Goal: Check status: Check status

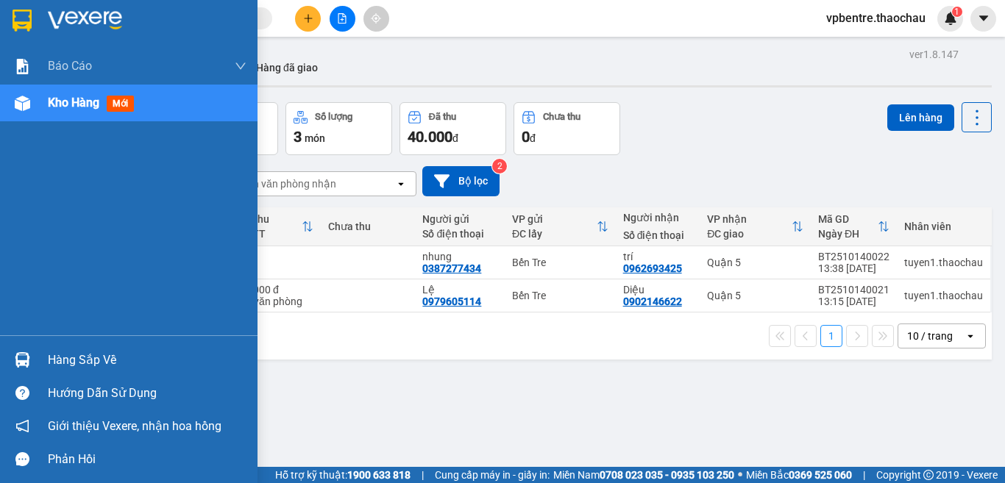
click at [74, 353] on div "Hàng sắp về" at bounding box center [147, 360] width 199 height 22
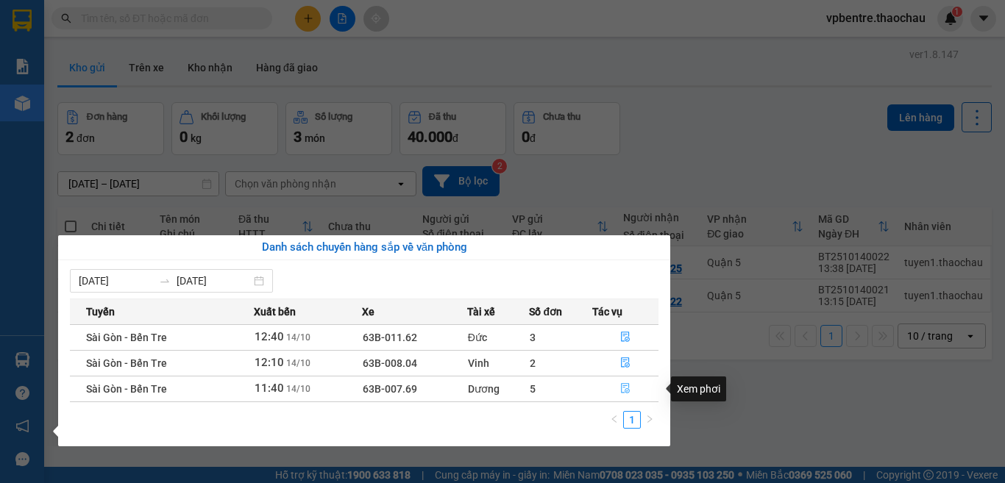
click at [622, 388] on icon "file-done" at bounding box center [625, 388] width 10 height 10
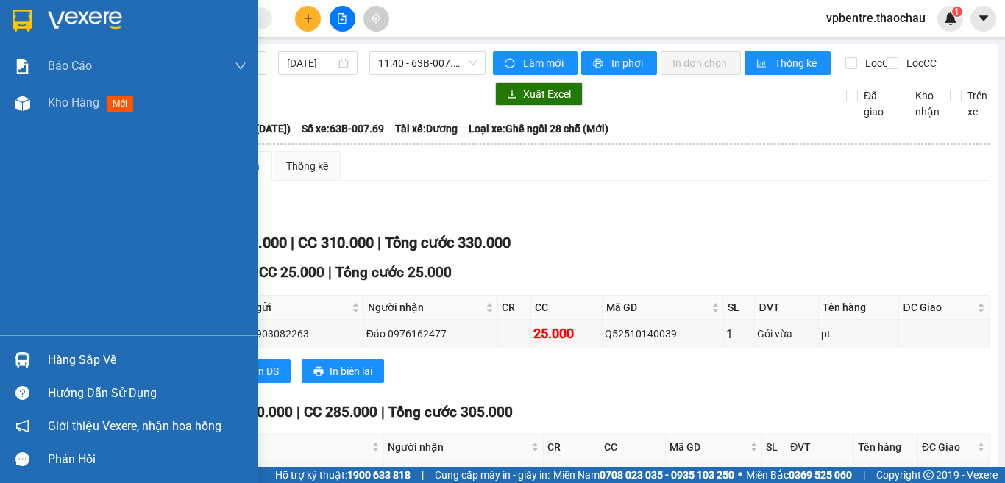
click at [65, 362] on div "Hàng sắp về" at bounding box center [147, 360] width 199 height 22
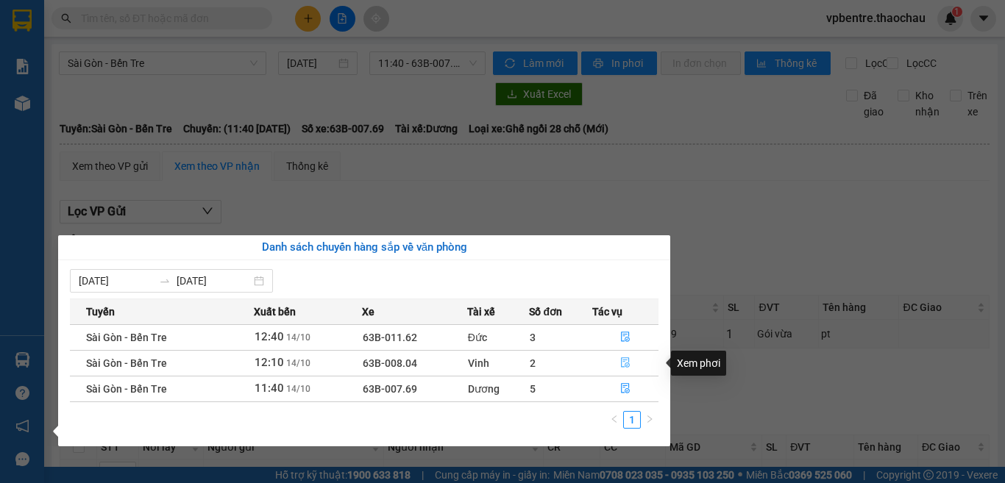
click at [625, 362] on icon "file-done" at bounding box center [625, 362] width 10 height 10
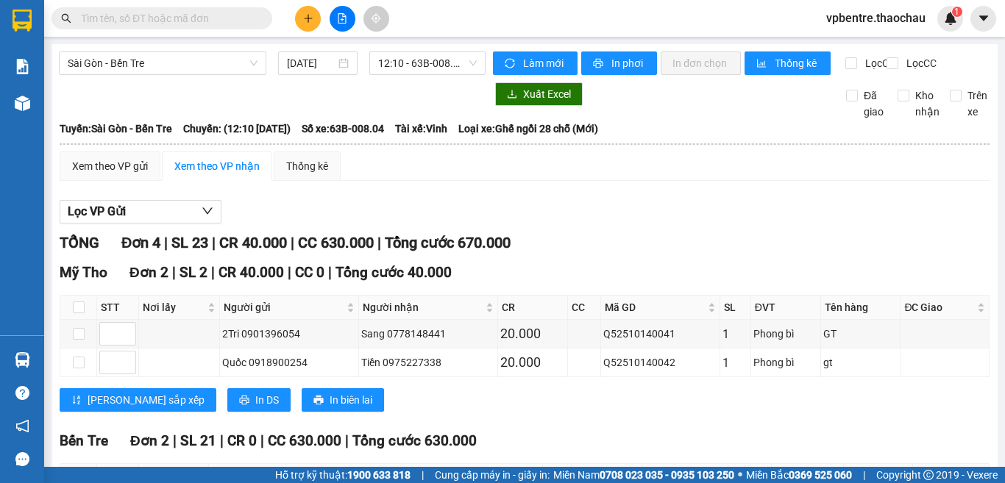
scroll to position [167, 0]
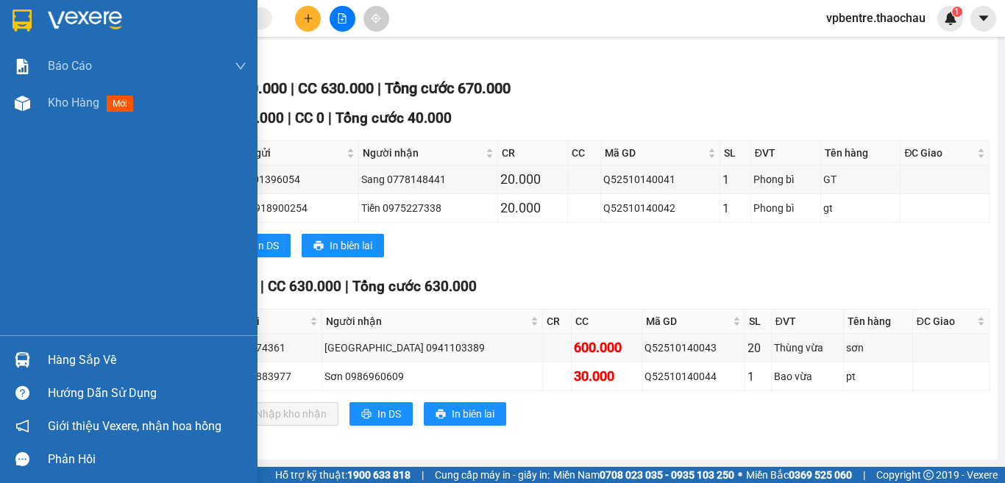
click at [64, 369] on div "Hàng sắp về" at bounding box center [147, 360] width 199 height 22
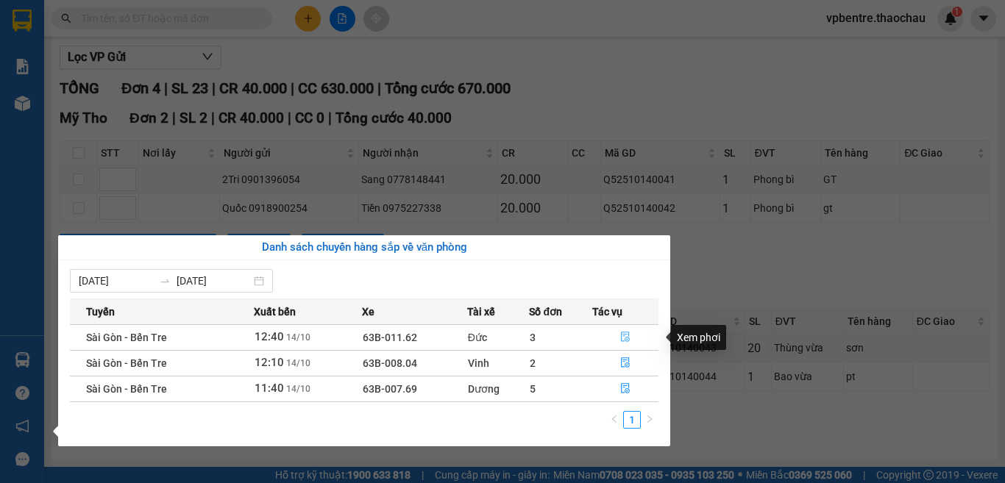
click at [627, 335] on icon "file-done" at bounding box center [625, 337] width 10 height 10
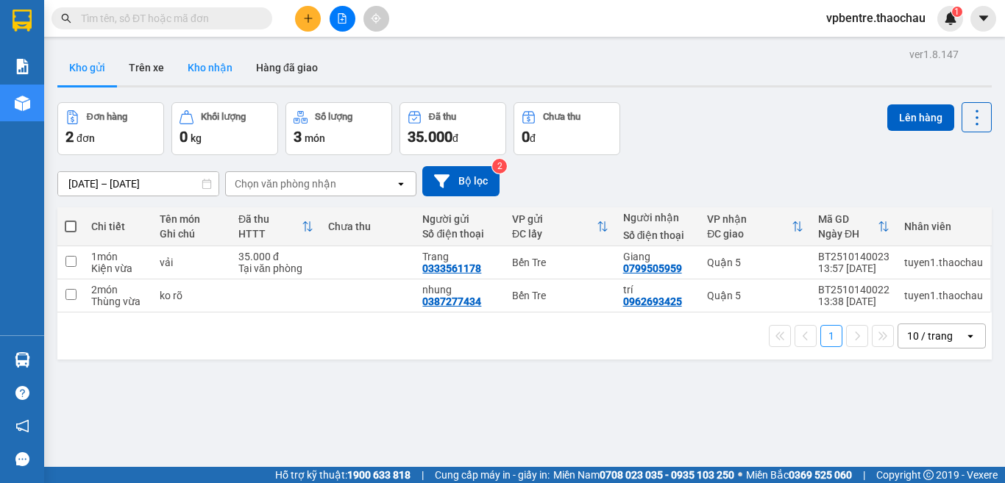
click at [202, 66] on button "Kho nhận" at bounding box center [210, 67] width 68 height 35
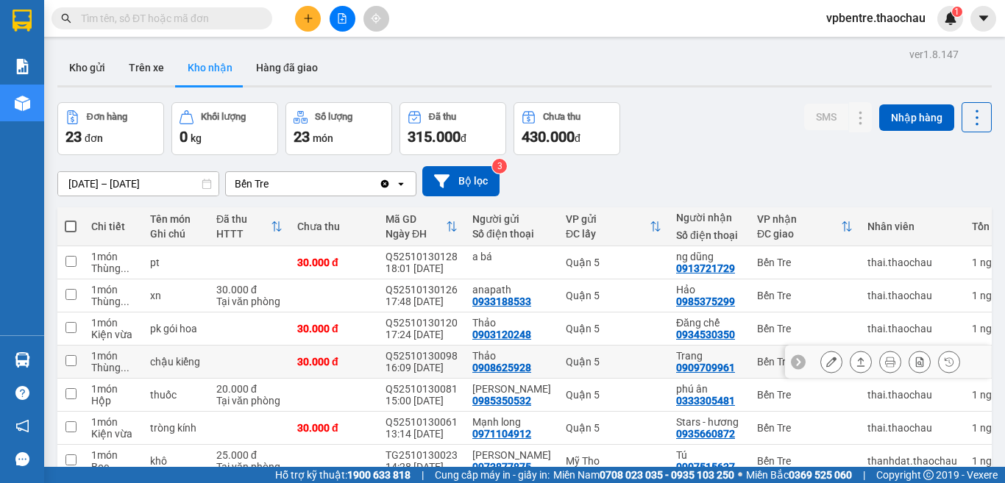
scroll to position [177, 0]
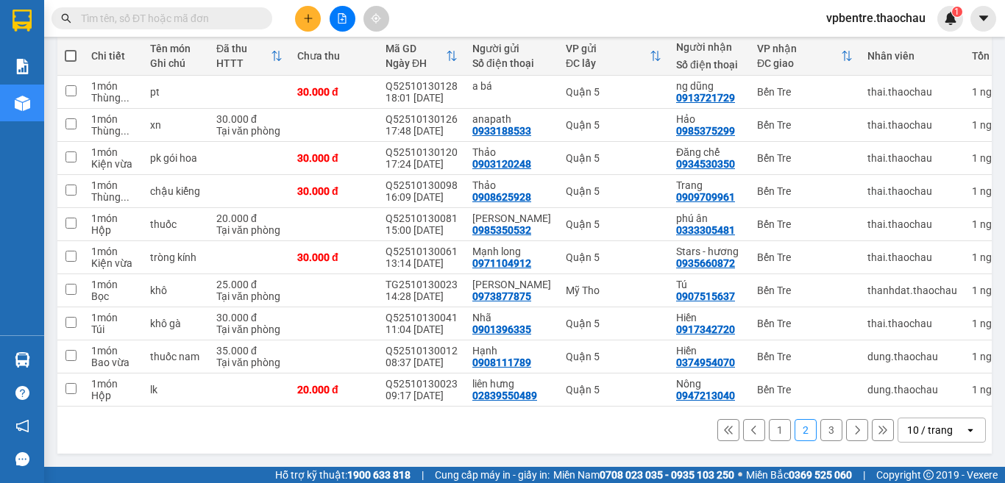
click at [769, 432] on button "1" at bounding box center [780, 430] width 22 height 22
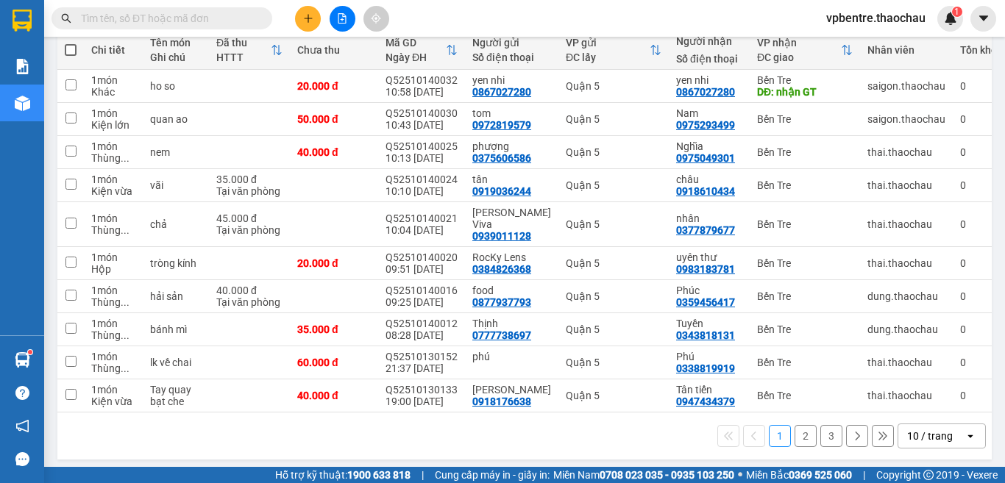
click at [234, 24] on input "text" at bounding box center [168, 18] width 174 height 16
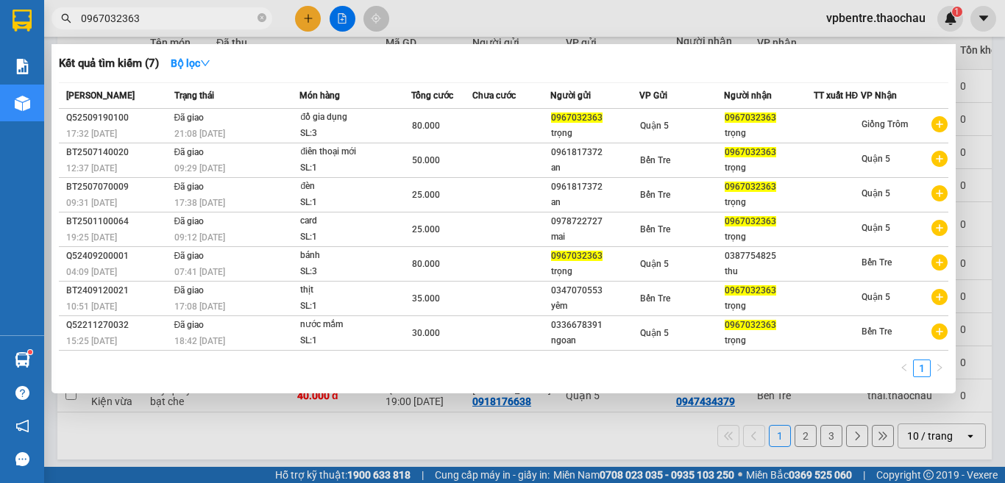
type input "0967032363"
click at [969, 116] on div at bounding box center [502, 241] width 1005 height 483
click at [260, 20] on icon "close-circle" at bounding box center [261, 17] width 9 height 9
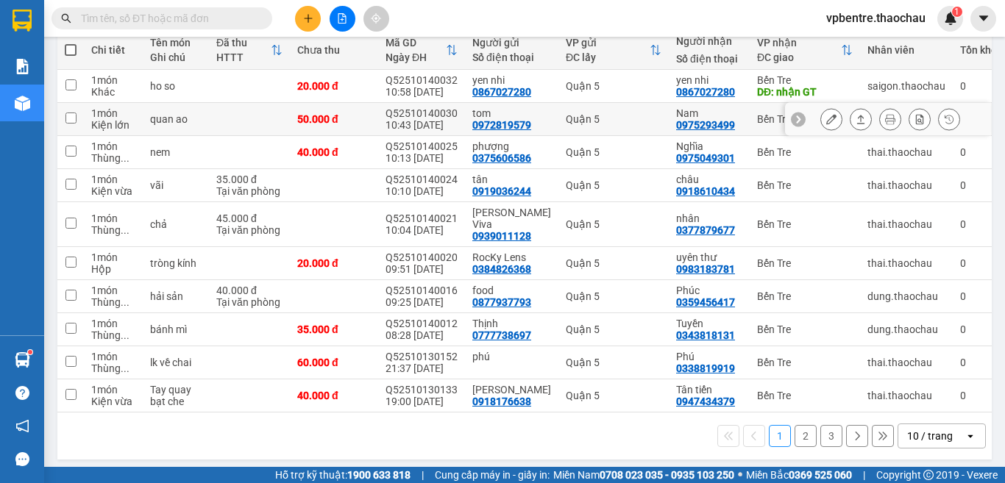
scroll to position [0, 0]
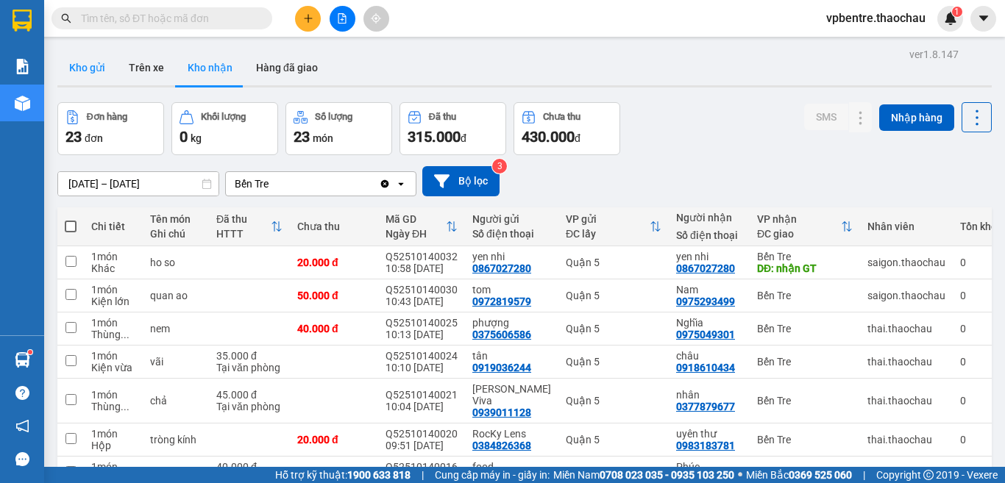
click at [88, 69] on button "Kho gửi" at bounding box center [87, 67] width 60 height 35
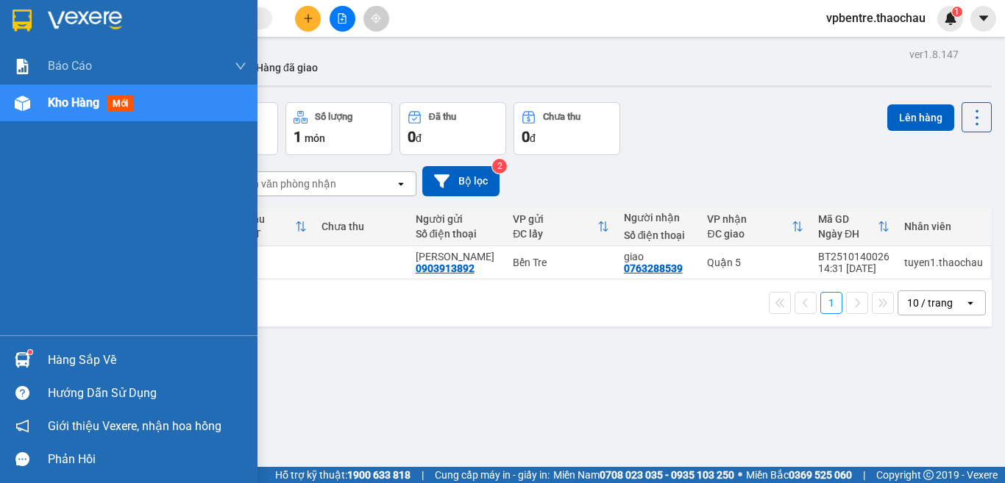
click at [71, 362] on div "Hàng sắp về" at bounding box center [147, 360] width 199 height 22
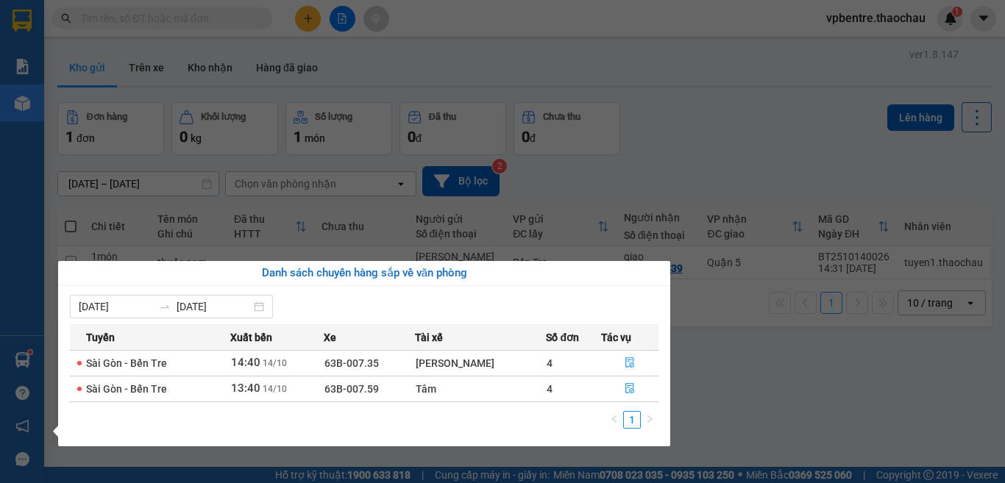
click at [763, 402] on section "Kết quả [PERSON_NAME] ( 7 ) Bộ lọc Mã ĐH Trạng thái Món hàng [PERSON_NAME] [PER…" at bounding box center [502, 241] width 1005 height 483
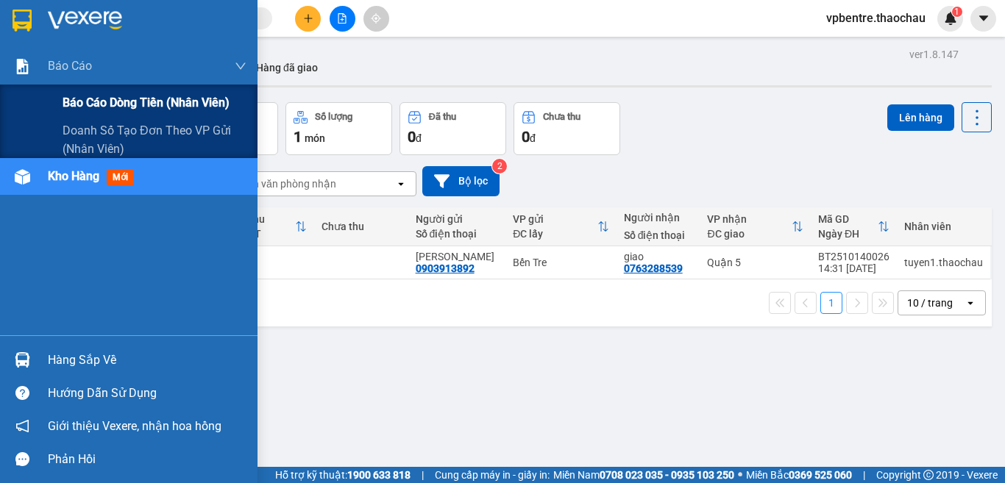
click at [154, 99] on span "Báo cáo dòng tiền (nhân viên)" at bounding box center [146, 102] width 167 height 18
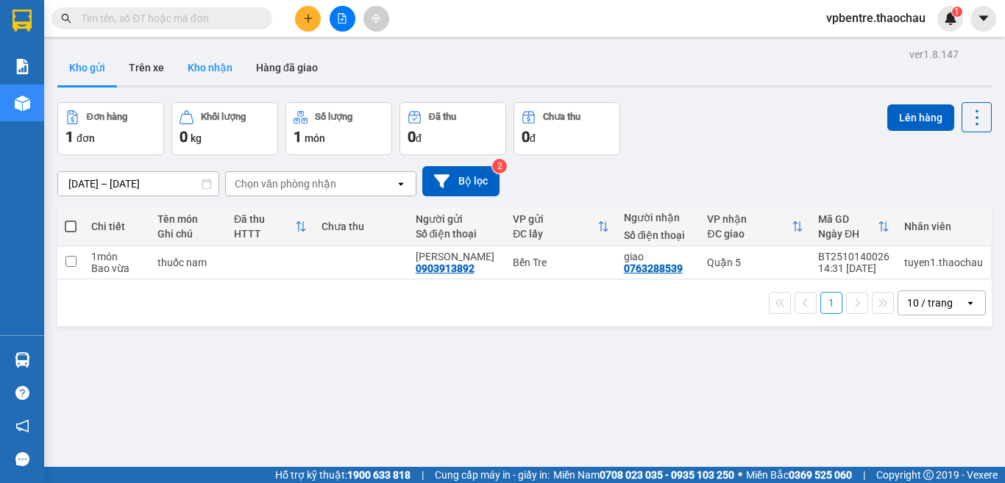
click at [204, 63] on button "Kho nhận" at bounding box center [210, 67] width 68 height 35
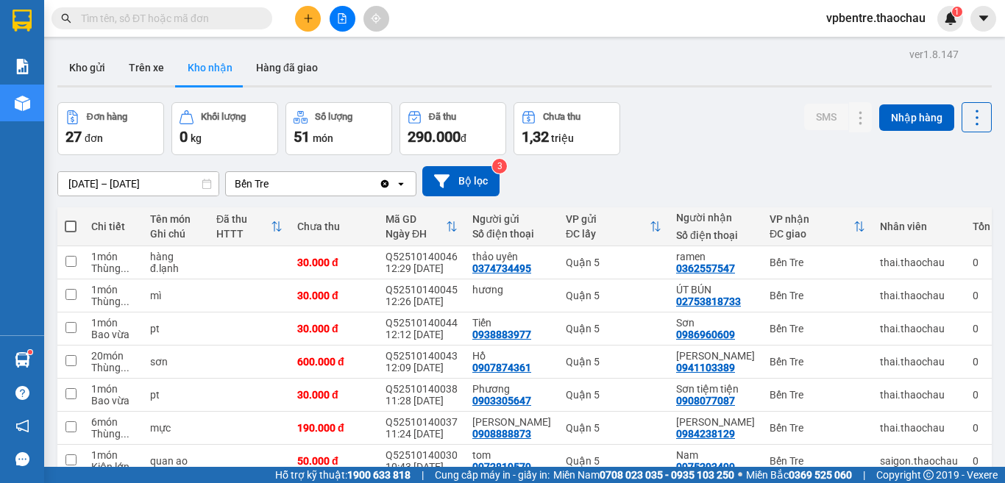
drag, startPoint x: 493, startPoint y: 65, endPoint x: 480, endPoint y: 7, distance: 59.4
click at [492, 65] on div "Kho gửi Trên xe Kho nhận Hàng đã giao" at bounding box center [524, 69] width 934 height 39
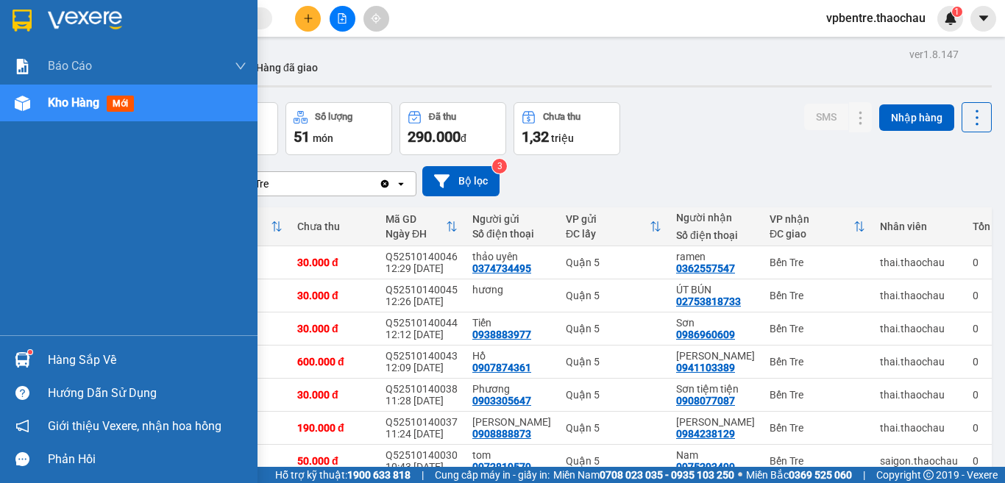
click at [51, 350] on div "Hàng sắp về" at bounding box center [147, 360] width 199 height 22
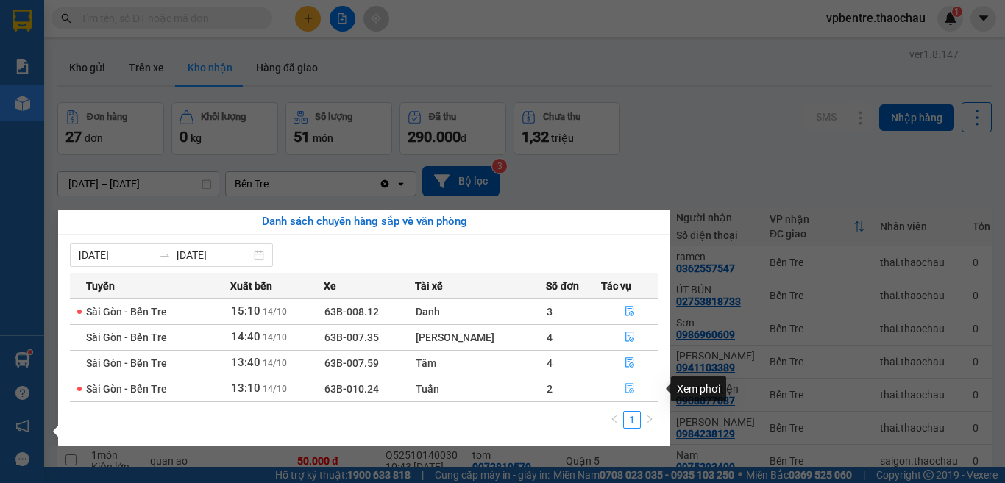
click at [626, 385] on icon "file-done" at bounding box center [629, 388] width 10 height 10
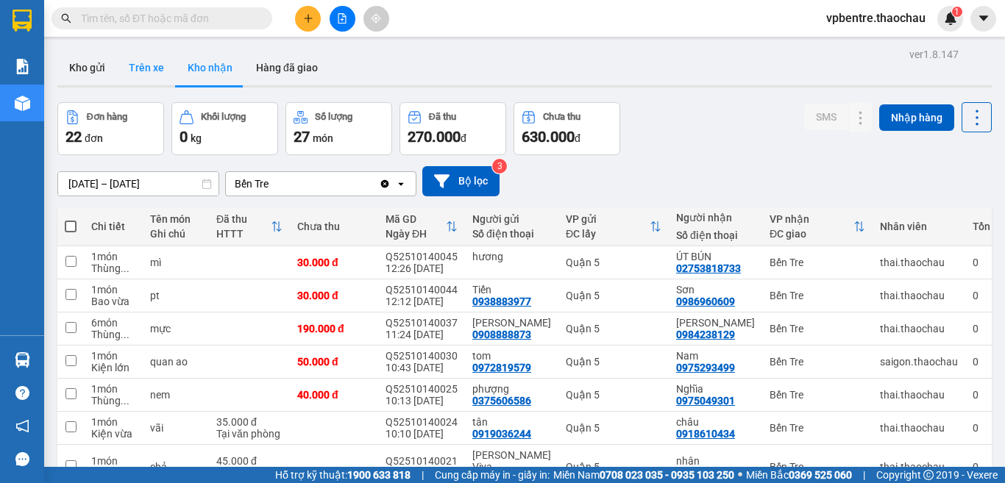
click at [149, 73] on button "Trên xe" at bounding box center [146, 67] width 59 height 35
type input "[DATE] – [DATE]"
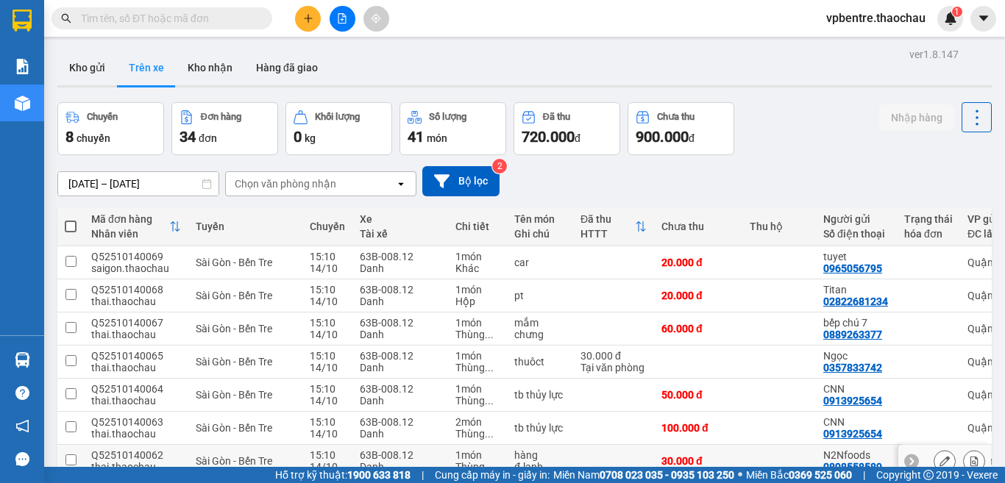
scroll to position [177, 0]
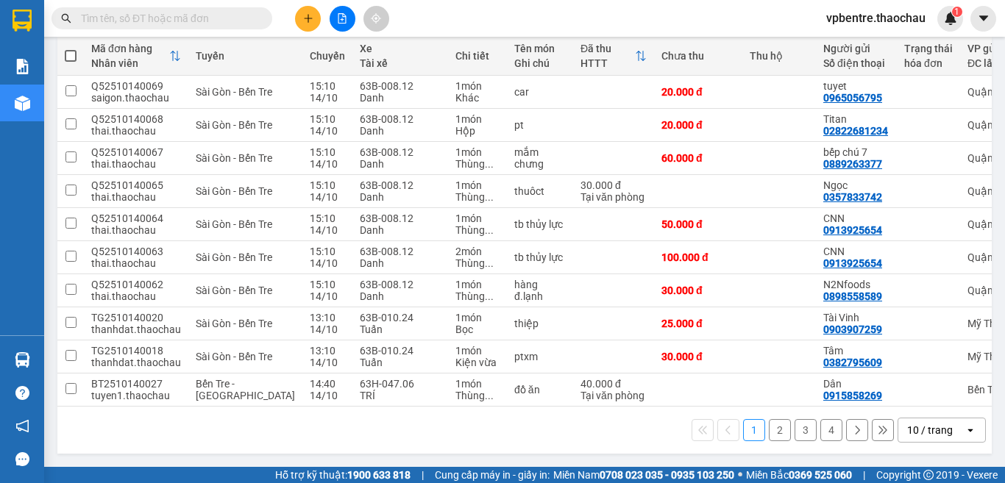
click at [822, 432] on button "4" at bounding box center [831, 430] width 22 height 22
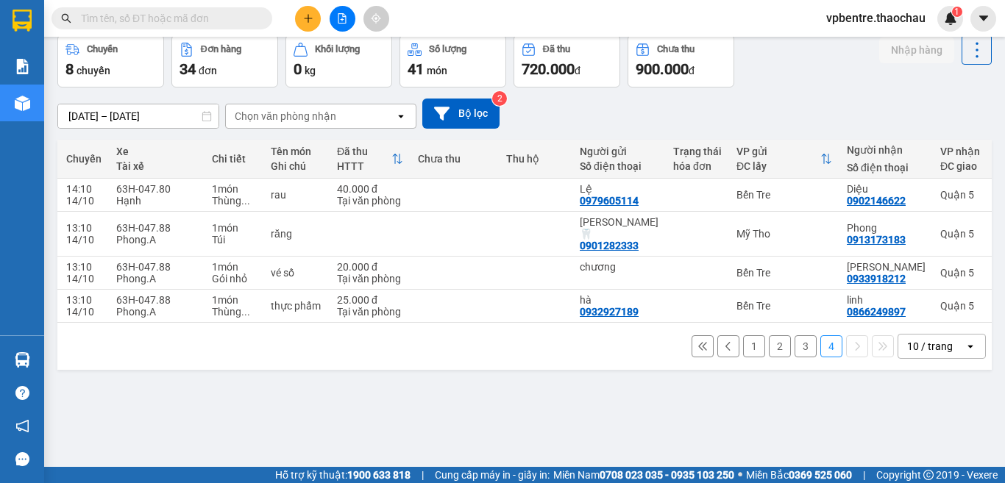
scroll to position [0, 256]
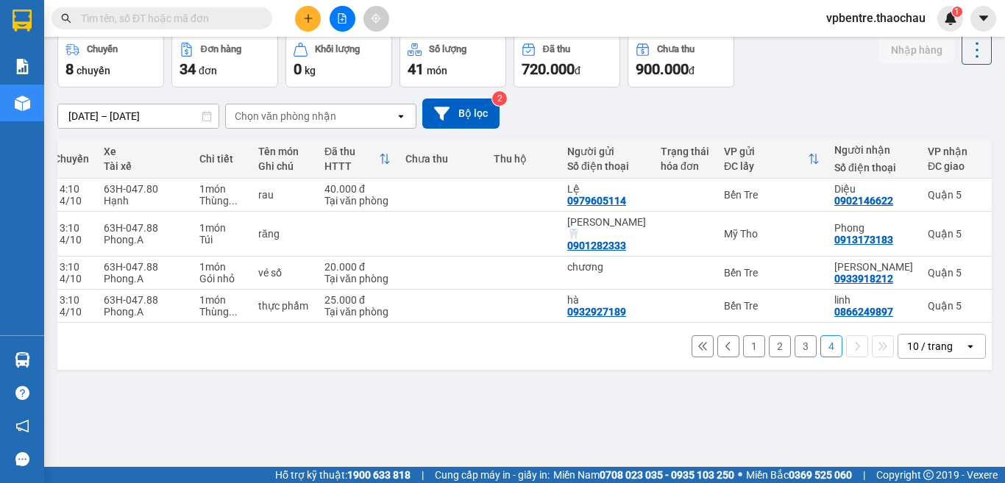
click at [797, 347] on button "3" at bounding box center [805, 346] width 22 height 22
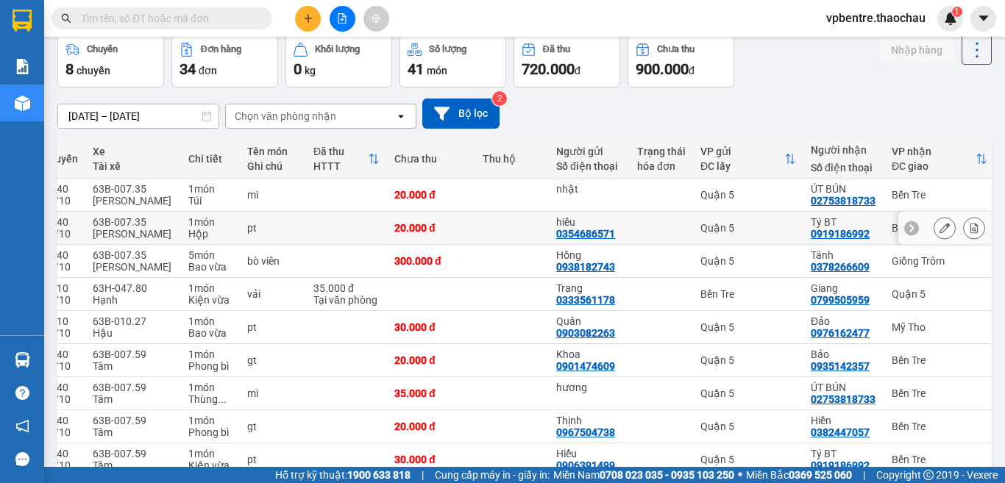
scroll to position [177, 0]
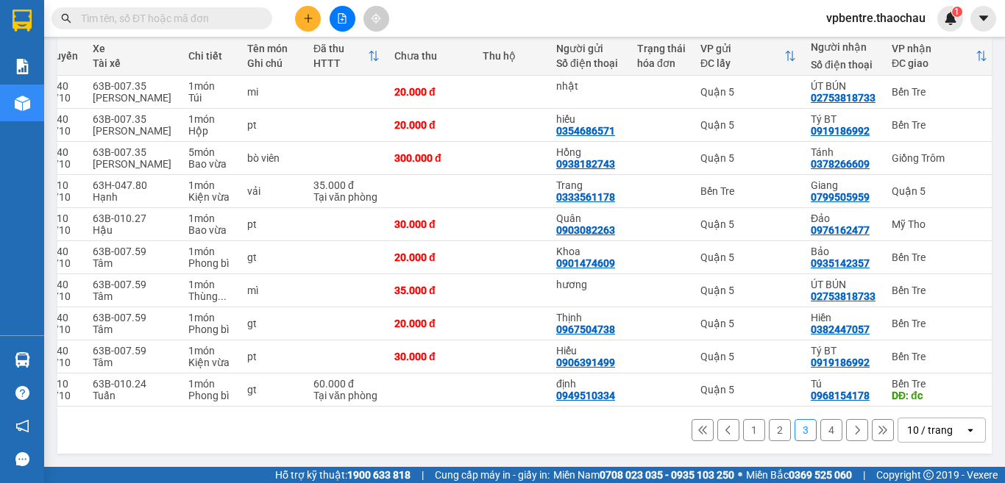
click at [769, 431] on button "2" at bounding box center [780, 430] width 22 height 22
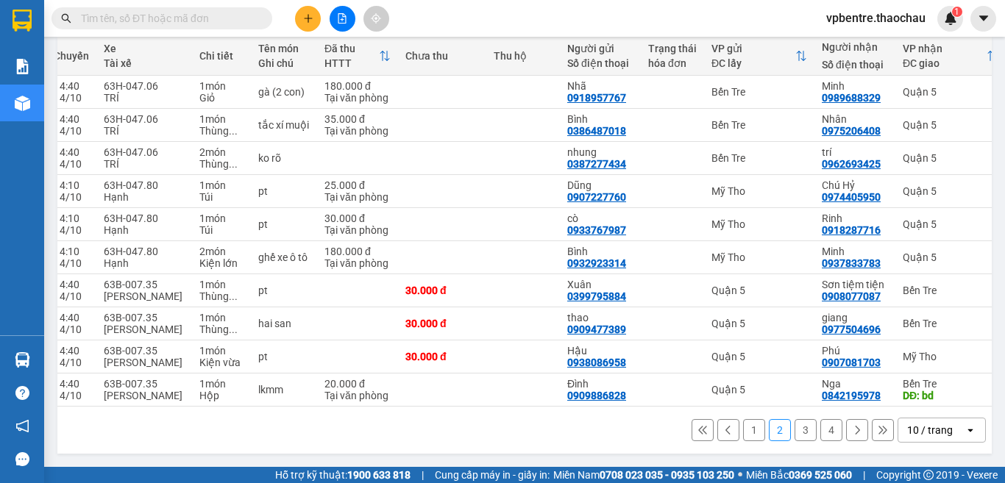
click at [796, 434] on button "3" at bounding box center [805, 430] width 22 height 22
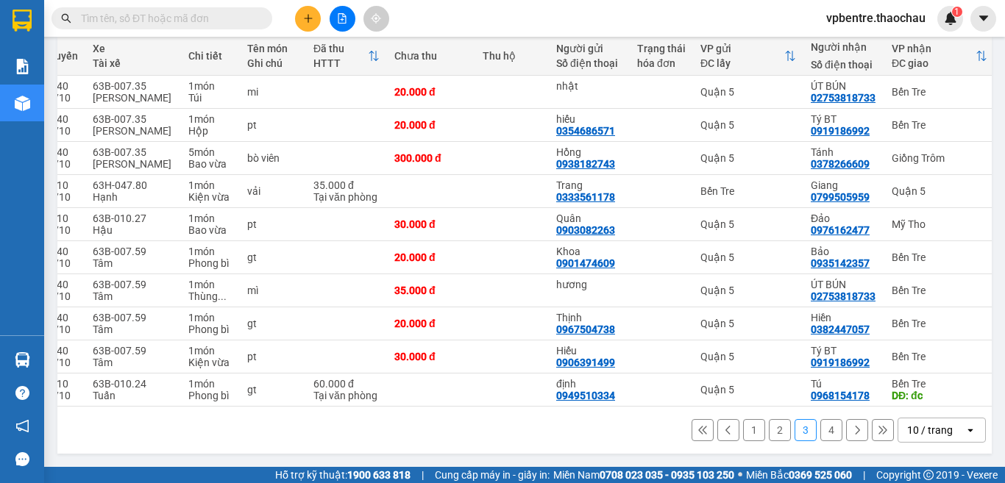
click at [744, 434] on button "1" at bounding box center [754, 430] width 22 height 22
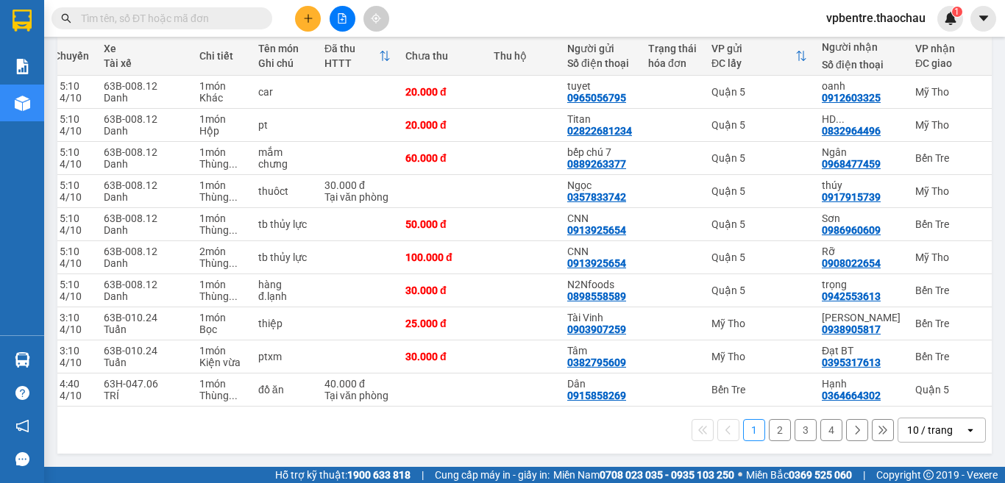
click at [769, 432] on button "2" at bounding box center [780, 430] width 22 height 22
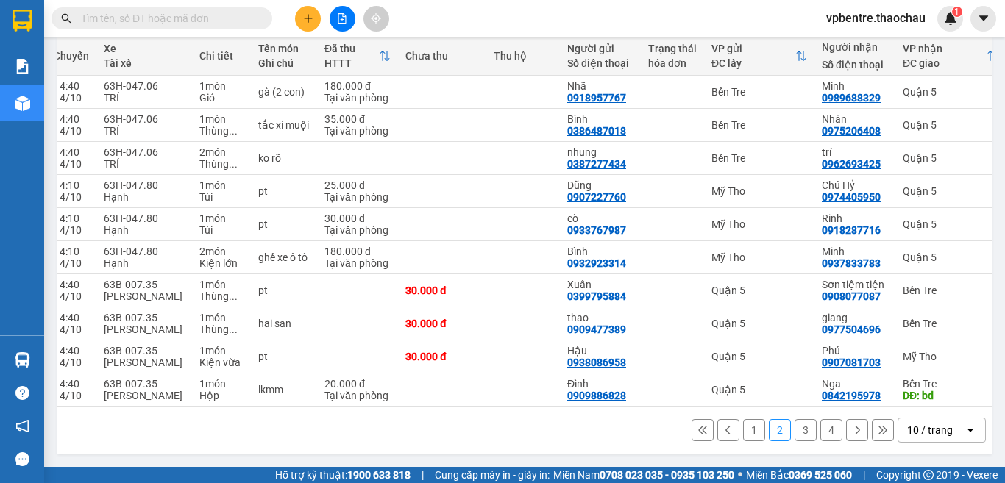
click at [796, 433] on button "3" at bounding box center [805, 430] width 22 height 22
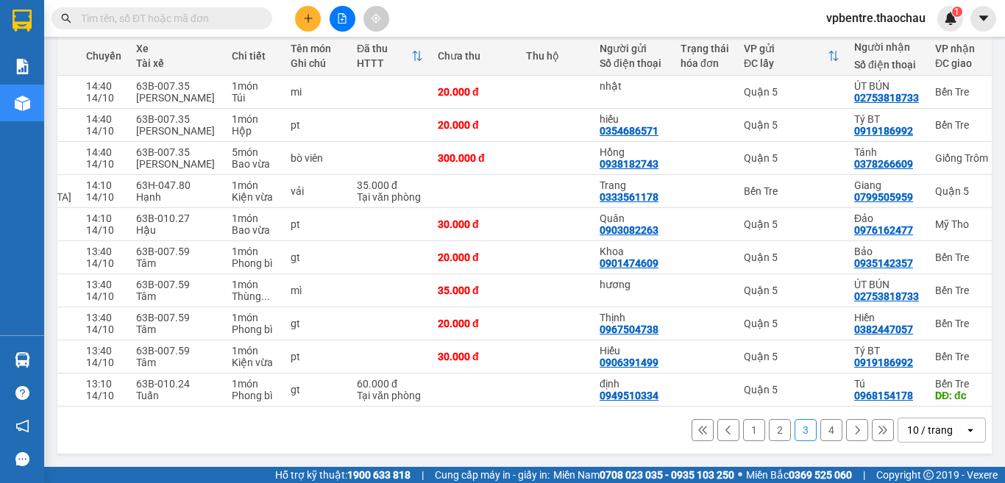
scroll to position [0, 280]
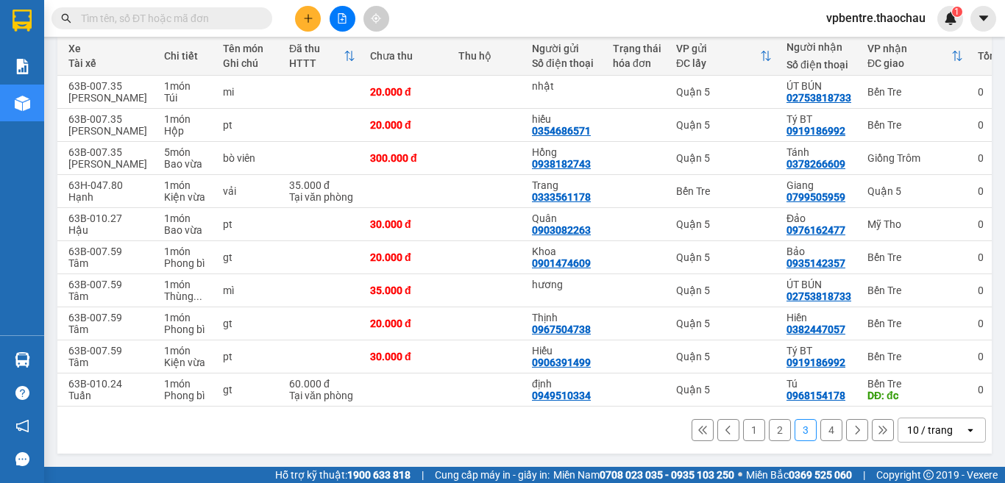
click at [822, 430] on button "4" at bounding box center [831, 430] width 22 height 22
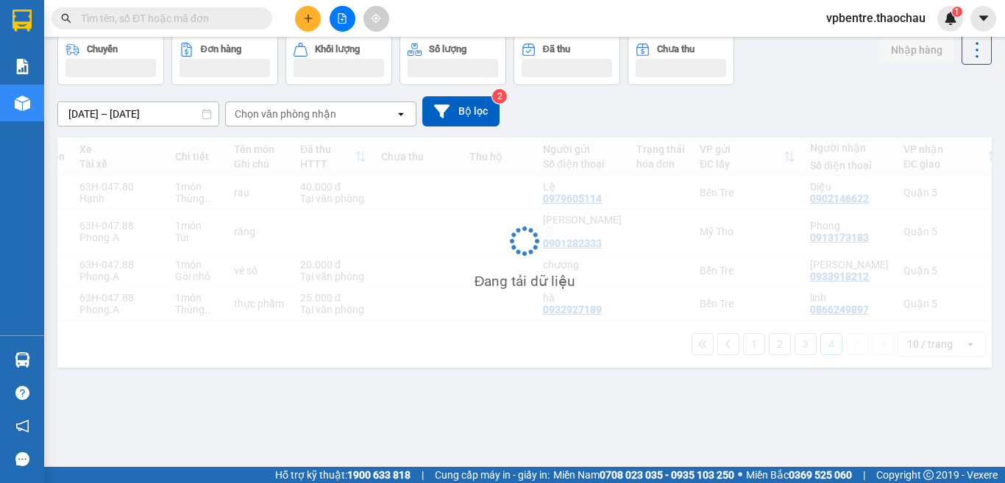
scroll to position [68, 0]
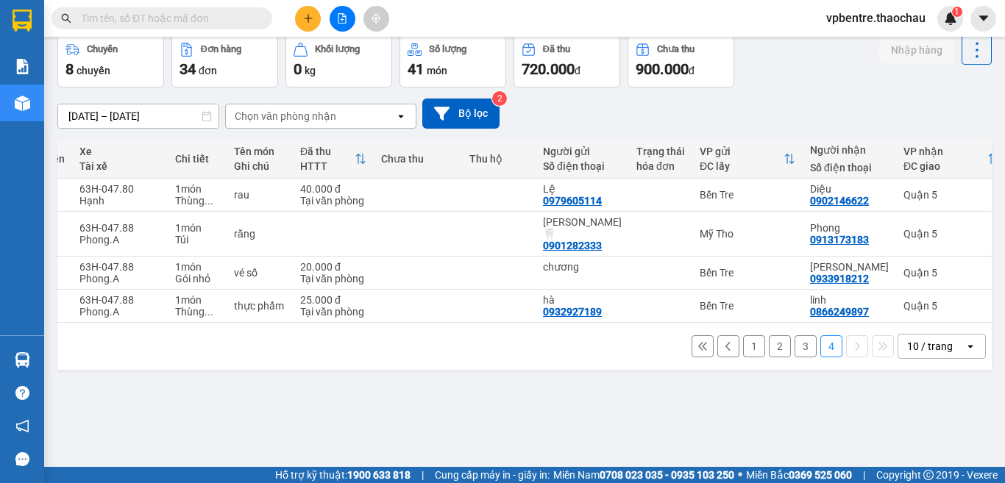
click at [745, 338] on button "1" at bounding box center [754, 346] width 22 height 22
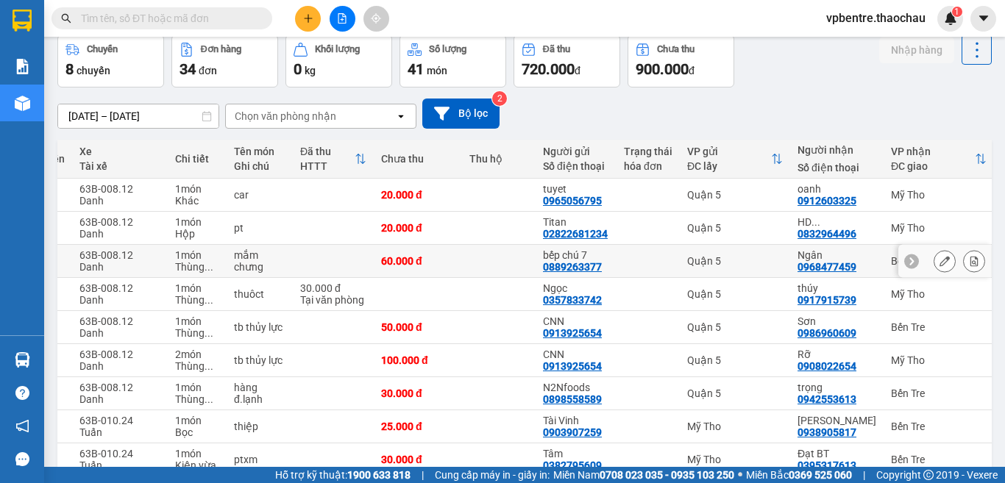
scroll to position [177, 0]
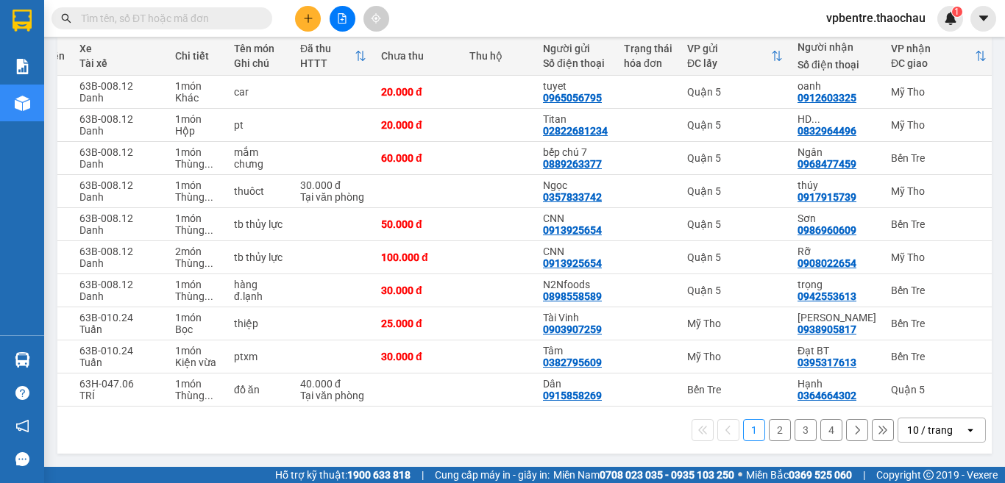
click at [769, 432] on button "2" at bounding box center [780, 430] width 22 height 22
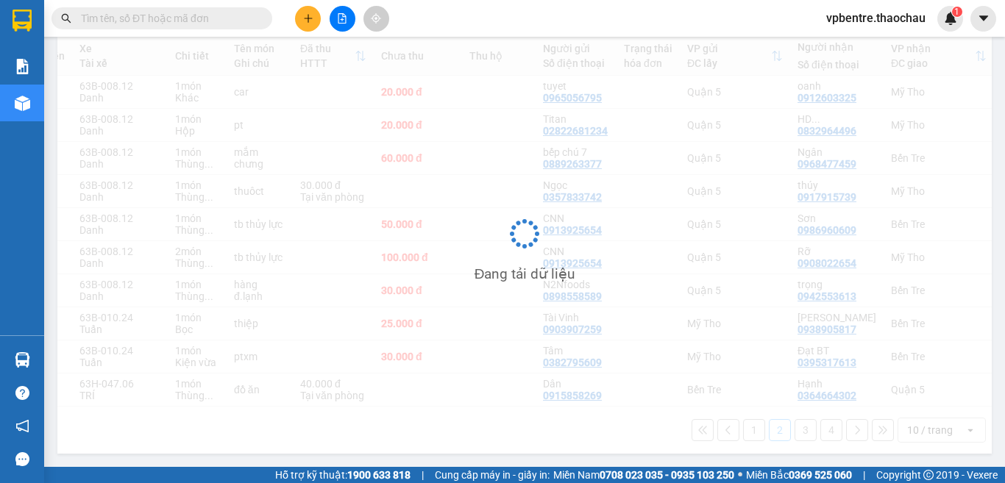
scroll to position [174, 0]
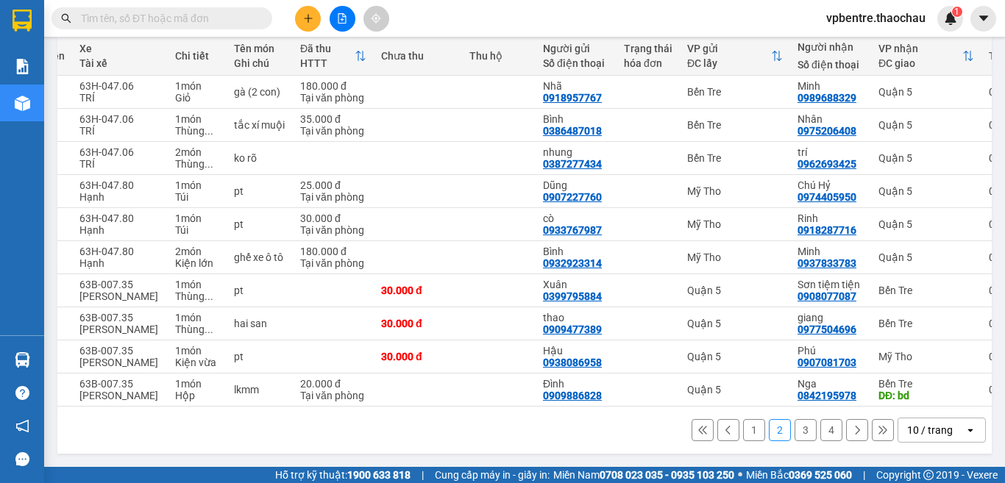
click at [794, 429] on button "3" at bounding box center [805, 430] width 22 height 22
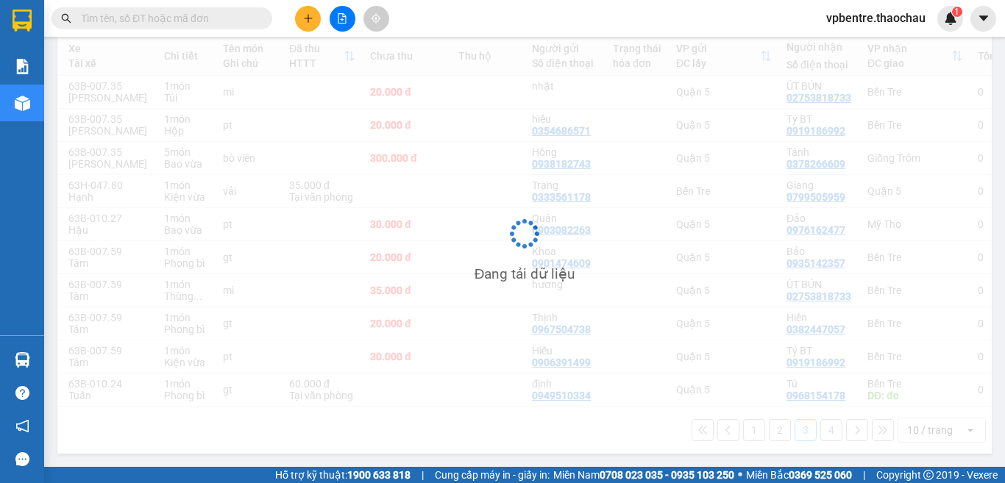
scroll to position [177, 0]
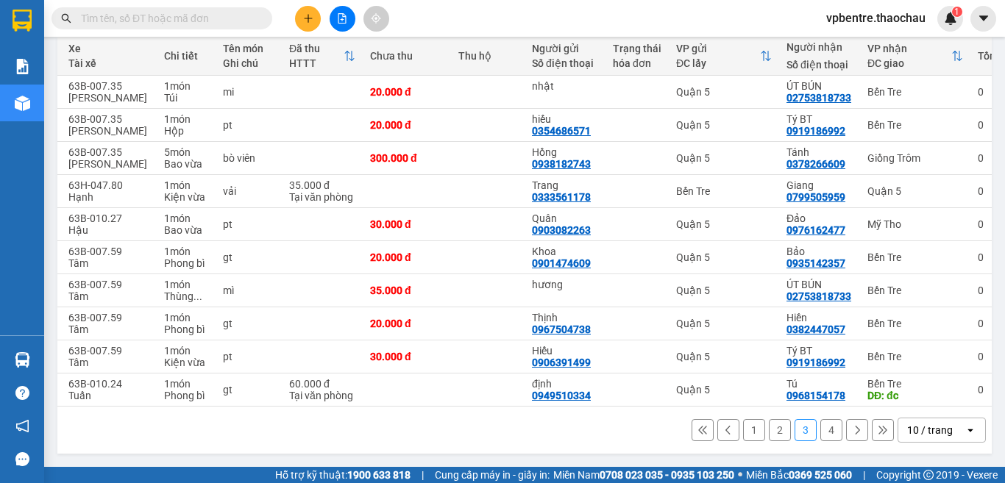
click at [743, 430] on button "1" at bounding box center [754, 430] width 22 height 22
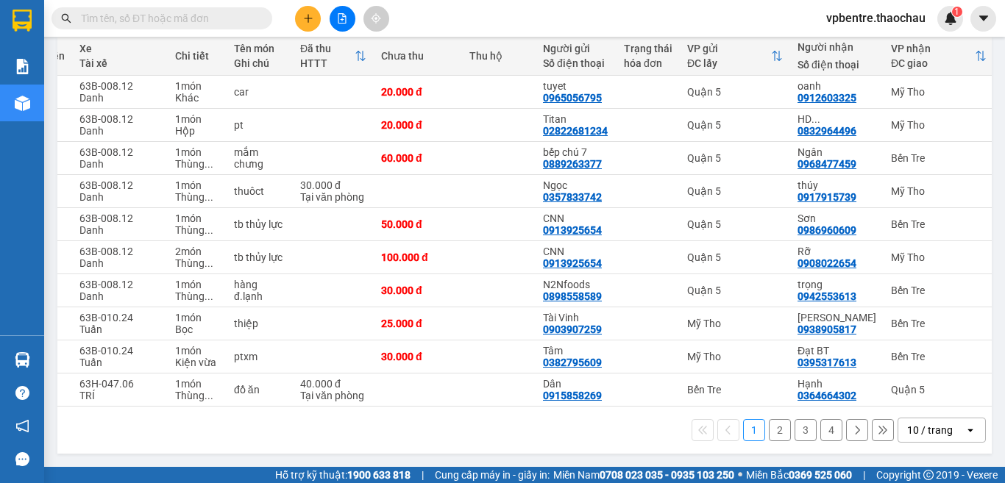
click at [129, 18] on input "text" at bounding box center [168, 18] width 174 height 16
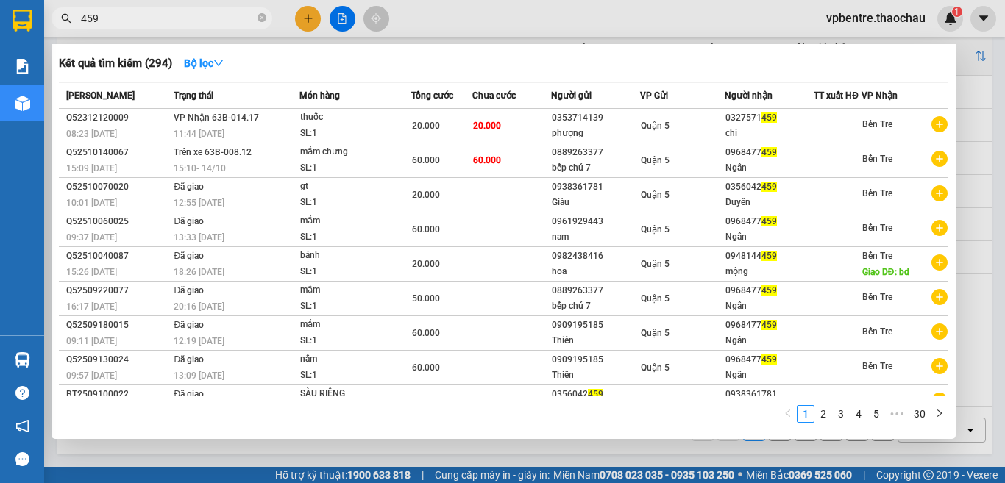
type input "459"
click at [979, 235] on div at bounding box center [502, 241] width 1005 height 483
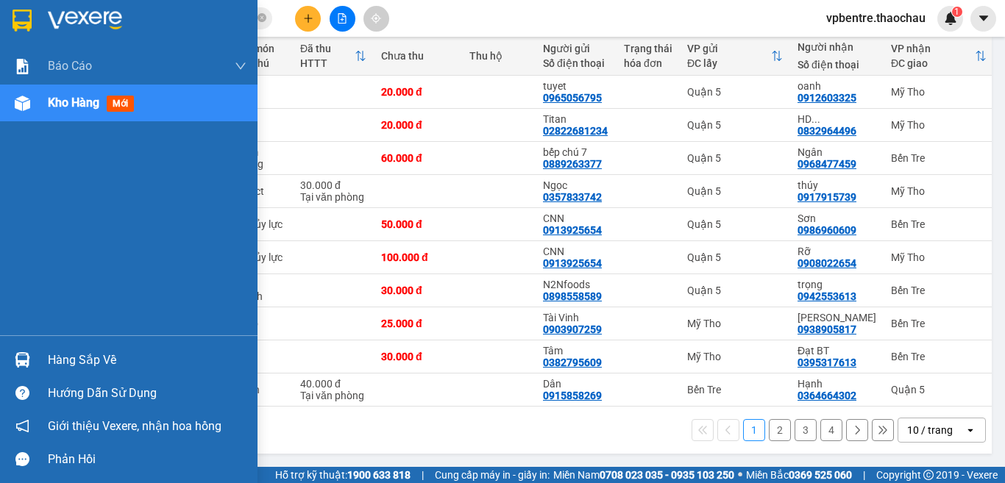
click at [105, 373] on div "Hàng sắp về" at bounding box center [128, 359] width 257 height 33
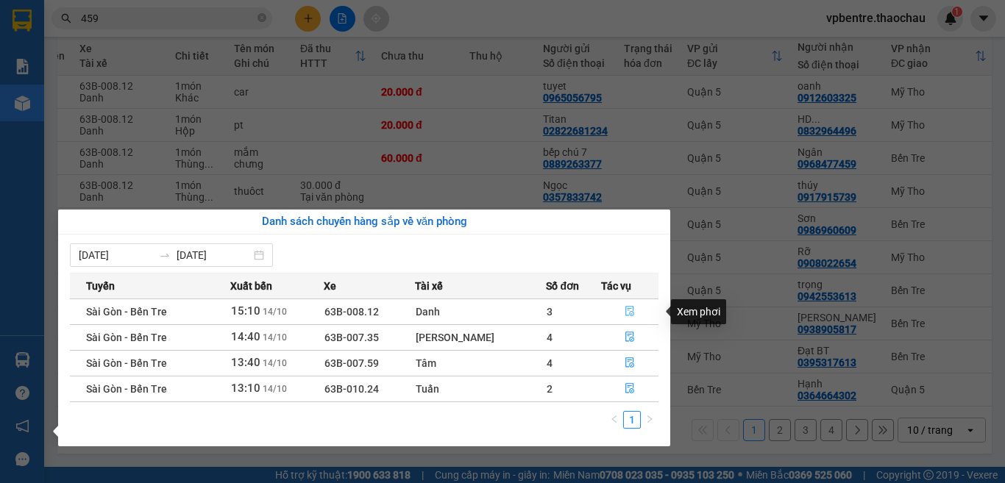
click at [625, 310] on icon "file-done" at bounding box center [629, 312] width 9 height 10
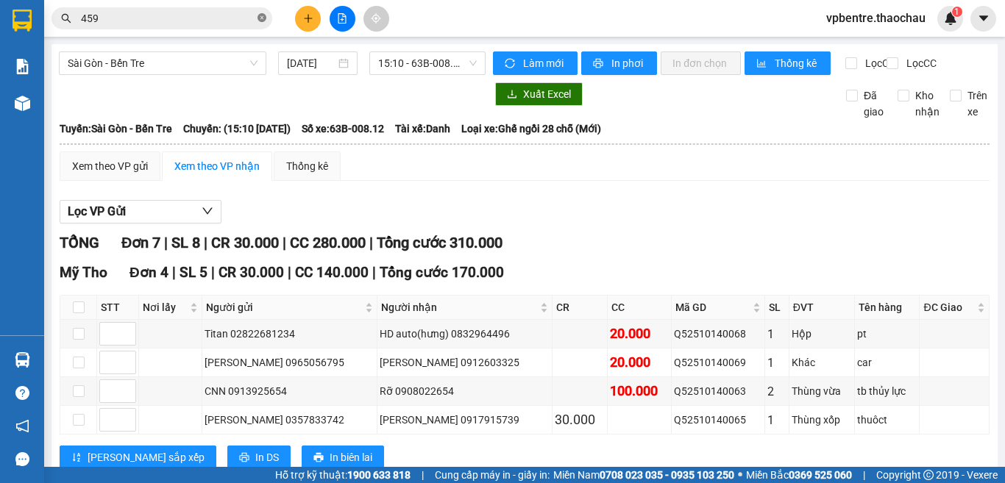
click at [262, 22] on icon "close-circle" at bounding box center [261, 17] width 9 height 9
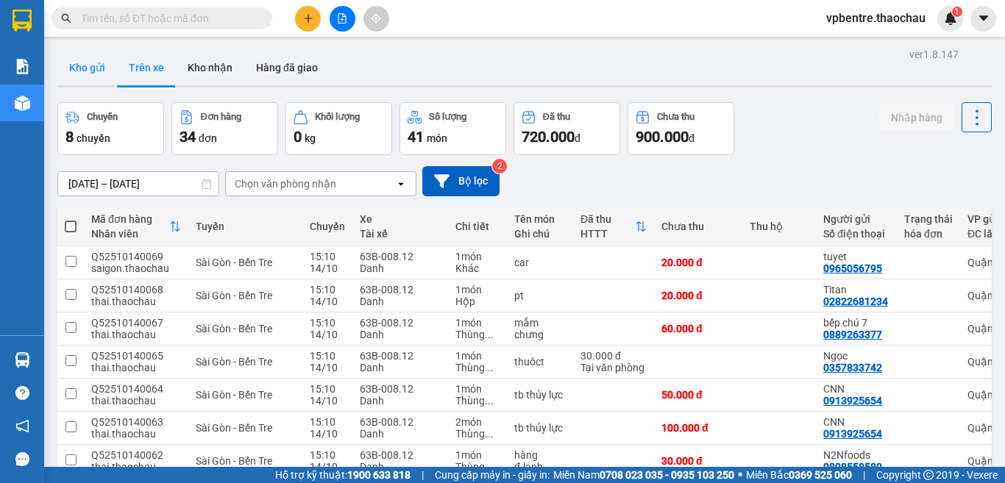
click at [95, 67] on button "Kho gửi" at bounding box center [87, 67] width 60 height 35
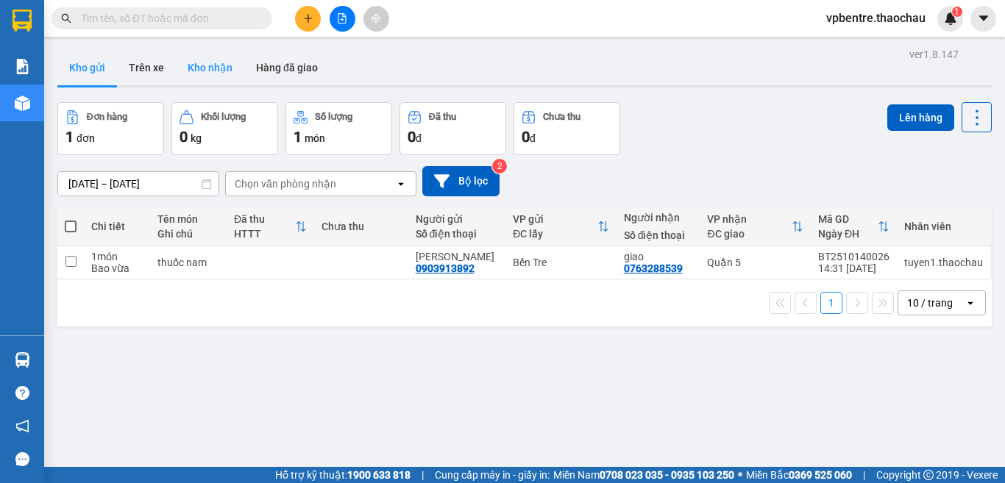
click at [201, 60] on button "Kho nhận" at bounding box center [210, 67] width 68 height 35
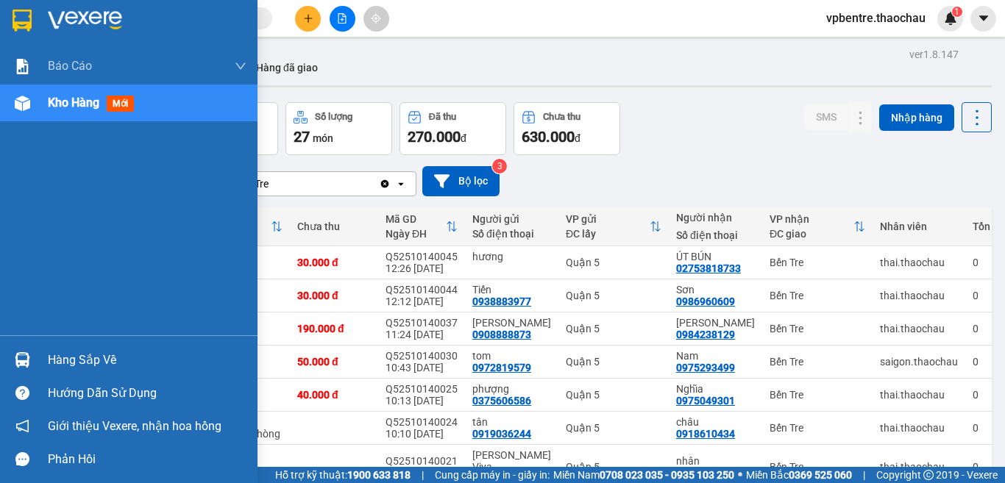
click at [99, 366] on div "Hàng sắp về" at bounding box center [147, 360] width 199 height 22
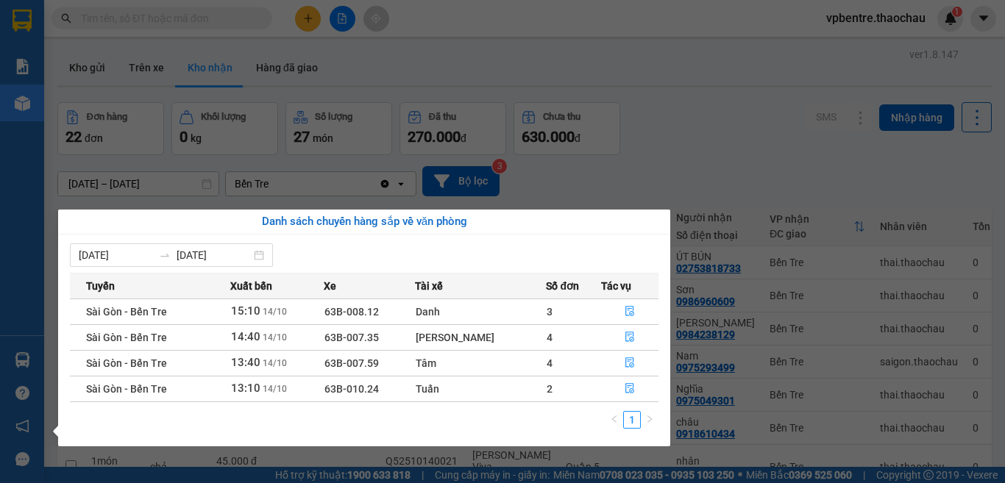
click at [698, 148] on section "Kết quả [PERSON_NAME] ( 294 ) Bộ lọc Mã ĐH Trạng thái Món hàng [PERSON_NAME] [P…" at bounding box center [502, 241] width 1005 height 483
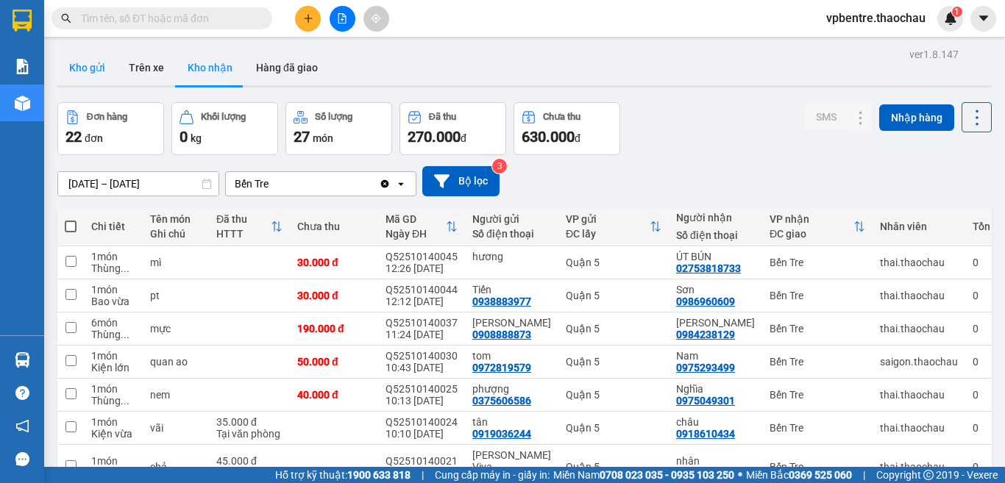
click at [65, 79] on button "Kho gửi" at bounding box center [87, 67] width 60 height 35
